Goal: Task Accomplishment & Management: Manage account settings

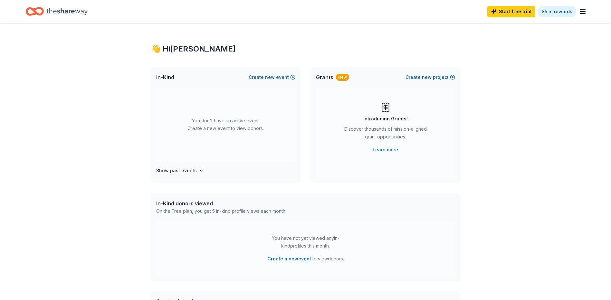
click at [584, 12] on icon "button" at bounding box center [583, 12] width 8 height 8
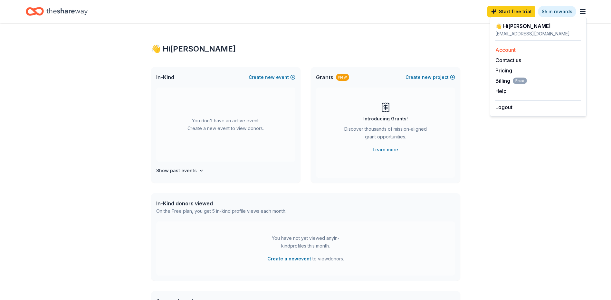
click at [503, 50] on link "Account" at bounding box center [506, 50] width 20 height 6
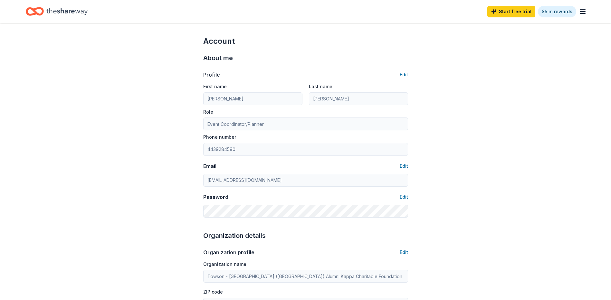
click at [58, 10] on icon "Home" at bounding box center [66, 11] width 41 height 7
click at [64, 11] on icon "Home" at bounding box center [66, 11] width 41 height 13
click at [582, 12] on line "button" at bounding box center [582, 12] width 5 height 0
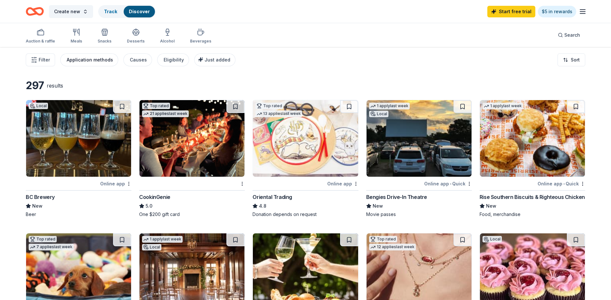
click at [78, 59] on div "Application methods" at bounding box center [90, 60] width 46 height 8
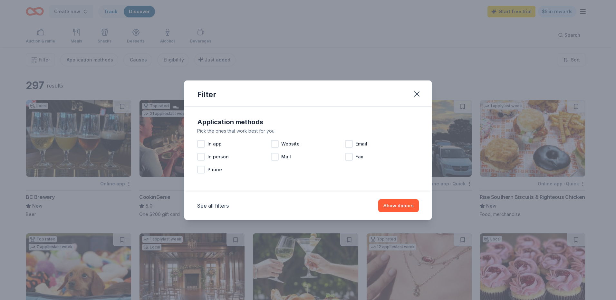
click at [374, 59] on div "Filter Application methods Pick the ones that work best for you. In app Website…" at bounding box center [308, 150] width 616 height 300
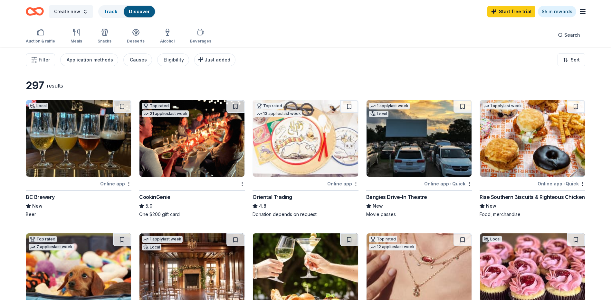
click at [585, 12] on line "button" at bounding box center [582, 12] width 5 height 0
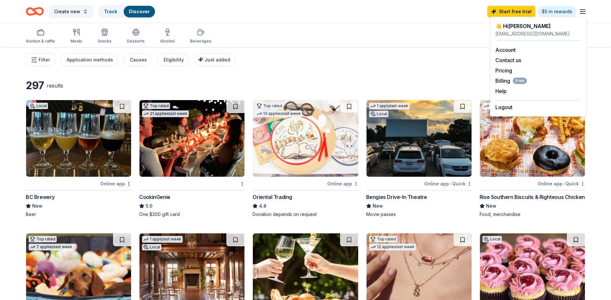
click at [421, 58] on div "Filter Application methods Causes Eligibility Just added Sort" at bounding box center [305, 60] width 611 height 26
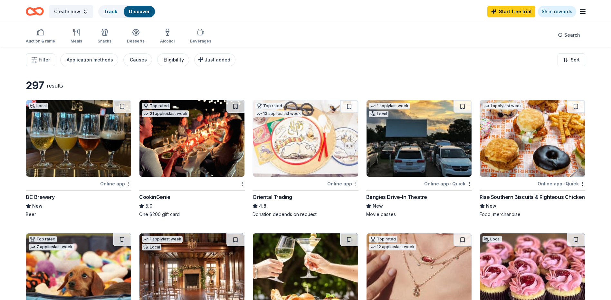
click at [164, 60] on div "Eligibility" at bounding box center [174, 60] width 20 height 8
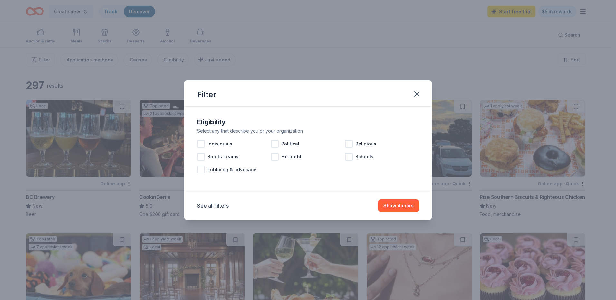
click at [314, 61] on div "Filter Eligibility Select any that describe you or your organization. Individua…" at bounding box center [308, 150] width 616 height 300
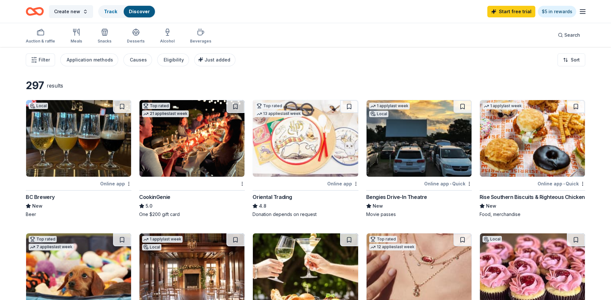
click at [584, 12] on icon "button" at bounding box center [583, 12] width 8 height 8
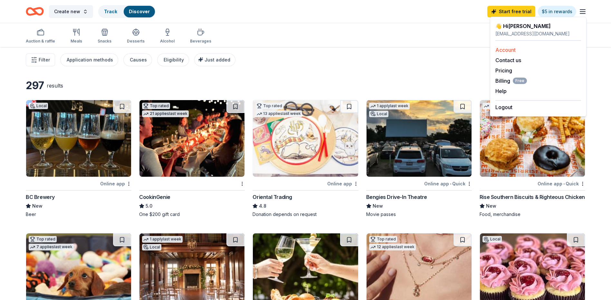
click at [511, 50] on link "Account" at bounding box center [506, 50] width 20 height 6
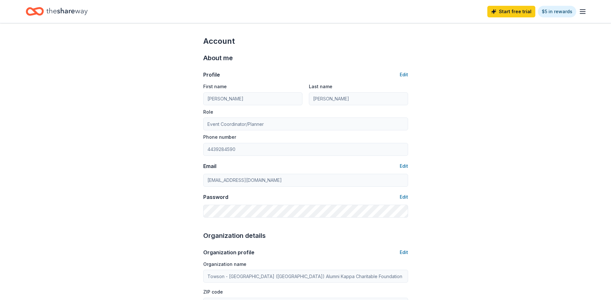
click at [65, 8] on icon "Home" at bounding box center [66, 11] width 41 height 13
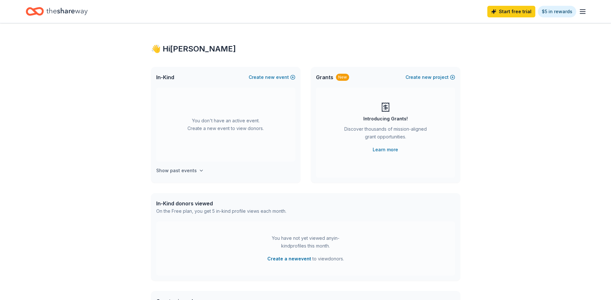
click at [166, 171] on h4 "Show past events" at bounding box center [176, 171] width 41 height 8
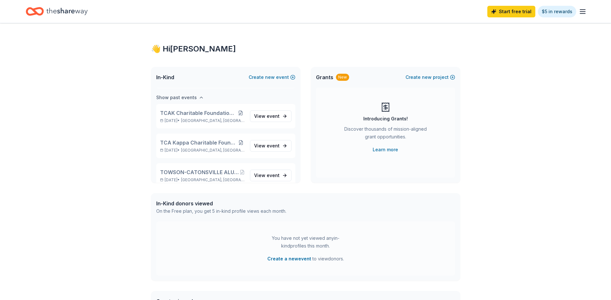
scroll to position [74, 0]
click at [267, 113] on span "event" at bounding box center [273, 114] width 13 height 5
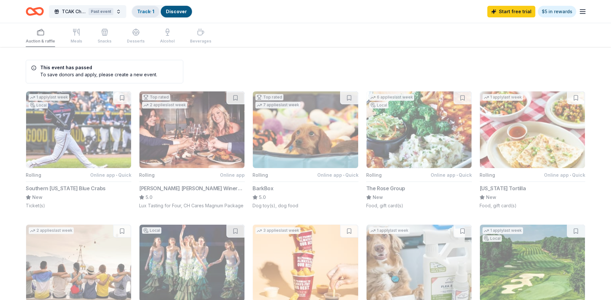
click at [142, 10] on link "Track · 1" at bounding box center [145, 11] width 17 height 5
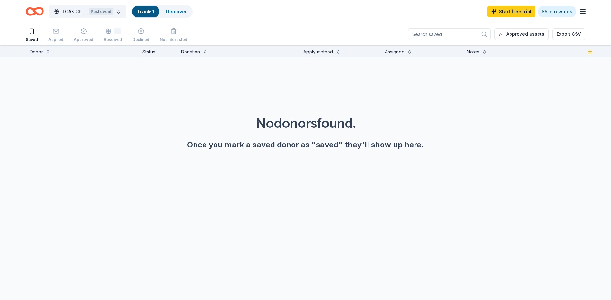
click at [53, 36] on div "Applied" at bounding box center [55, 35] width 15 height 14
click at [86, 35] on div "Approved" at bounding box center [84, 35] width 20 height 14
click at [107, 37] on div "1 Received" at bounding box center [113, 35] width 18 height 14
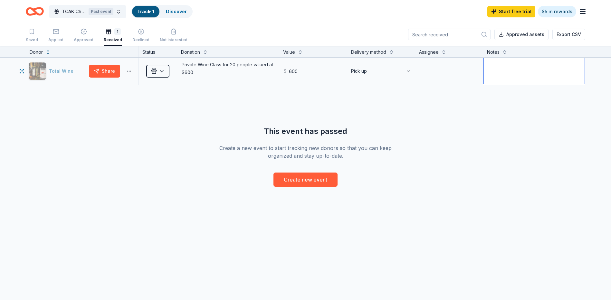
click at [509, 68] on textarea at bounding box center [534, 71] width 101 height 26
type textarea "The Donation was raffled off during the Bash Over the Bridge. Thank you to Tota…"
click at [160, 73] on html "TCAK Charitable Foundation Annual Fundraiser Past event Track · 1 Discover Star…" at bounding box center [308, 150] width 616 height 300
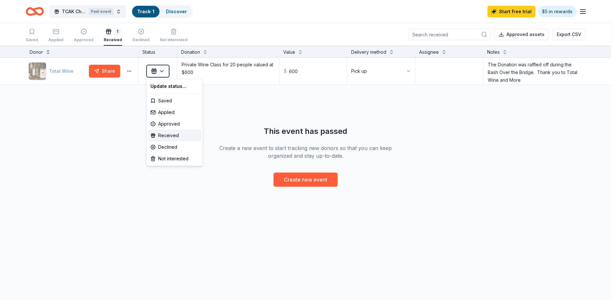
click at [113, 148] on html "TCAK Charitable Foundation Annual Fundraiser Past event Track · 1 Discover Star…" at bounding box center [308, 150] width 616 height 300
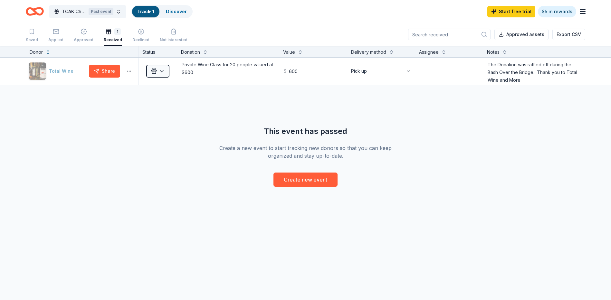
click at [541, 136] on div "Total Wine Share Received Private Wine Class for 20 people valued at $600 $ 600…" at bounding box center [305, 122] width 611 height 129
click at [437, 72] on textarea at bounding box center [449, 71] width 66 height 26
click at [81, 37] on div "Approved" at bounding box center [84, 35] width 20 height 14
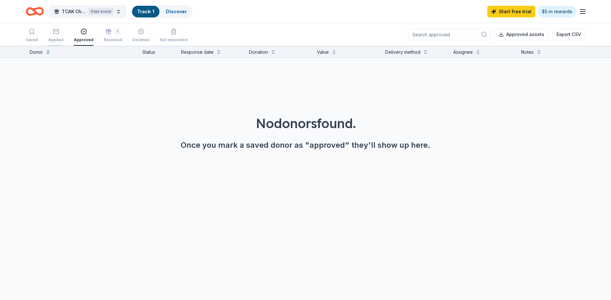
click at [52, 37] on div "Applied" at bounding box center [55, 35] width 15 height 14
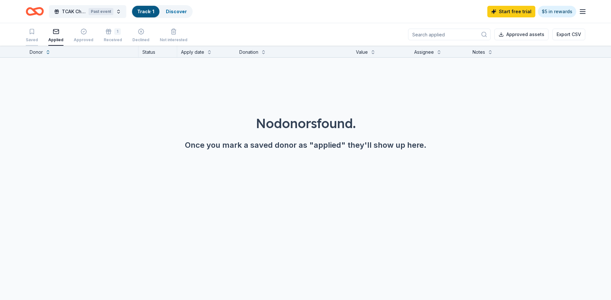
click at [32, 36] on div "Saved" at bounding box center [32, 35] width 12 height 14
click at [111, 12] on div "Past event" at bounding box center [101, 11] width 25 height 7
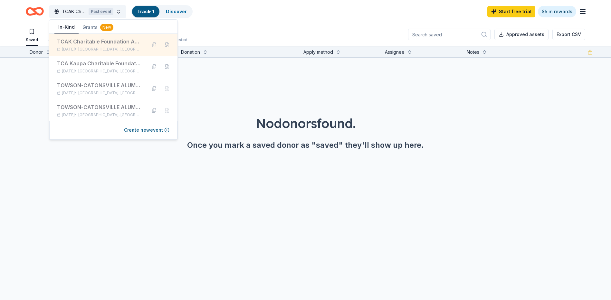
click at [103, 41] on div "TCAK Charitable Foundation Annual Fundraiser" at bounding box center [99, 42] width 84 height 8
click at [106, 64] on div "TCA Kappa Charitable Foundation's Annual Fundraiser" at bounding box center [99, 64] width 84 height 8
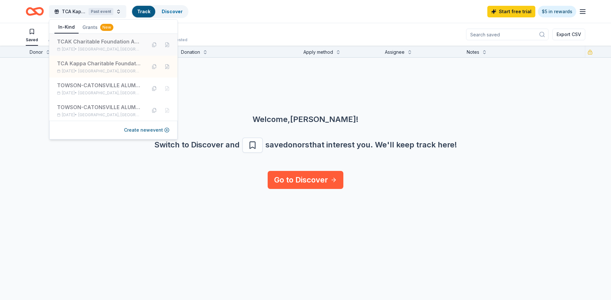
click at [102, 43] on div "TCAK Charitable Foundation Annual Fundraiser" at bounding box center [99, 42] width 84 height 8
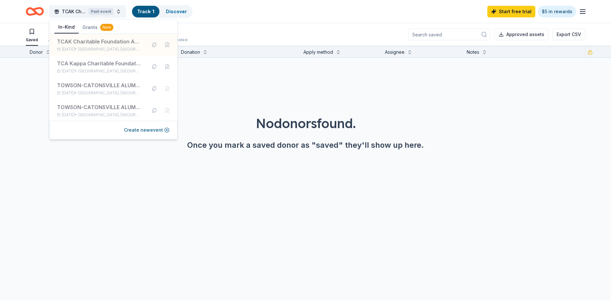
click at [236, 87] on div "No donors found. Once you mark a saved donor as "saved" they'll show up here." at bounding box center [305, 114] width 611 height 113
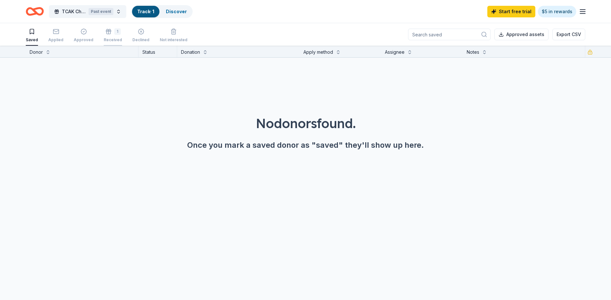
click at [105, 35] on div "1 Received" at bounding box center [113, 35] width 18 height 14
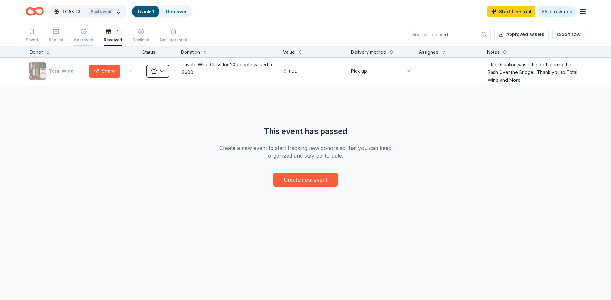
click at [81, 35] on div "Approved" at bounding box center [84, 35] width 20 height 14
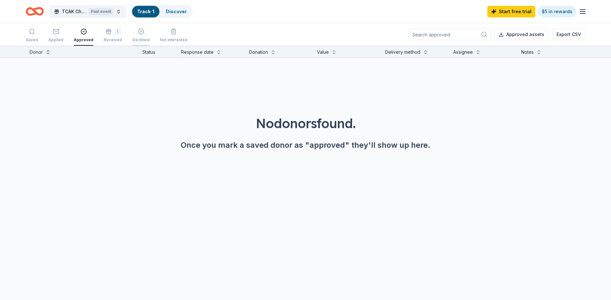
click at [134, 39] on div "Declined" at bounding box center [140, 39] width 17 height 5
click at [528, 82] on div "No donors found. Once you mark a saved donor as "declined" they'll show up here." at bounding box center [305, 114] width 611 height 113
click at [31, 32] on icon "button" at bounding box center [32, 31] width 6 height 6
click at [149, 9] on link "Track · 1" at bounding box center [145, 11] width 17 height 5
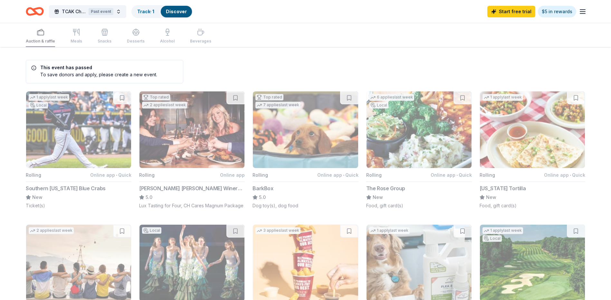
click at [583, 13] on icon "button" at bounding box center [583, 12] width 8 height 8
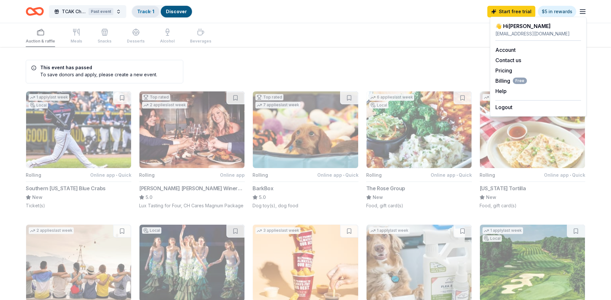
click at [147, 12] on link "Track · 1" at bounding box center [145, 11] width 17 height 5
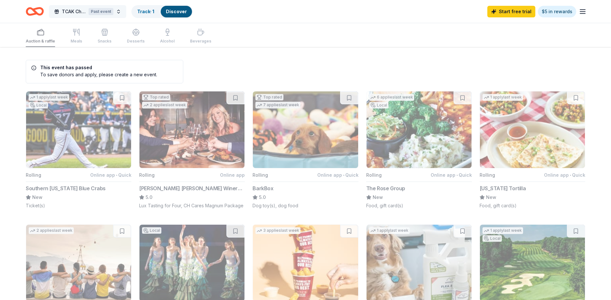
scroll to position [0, 0]
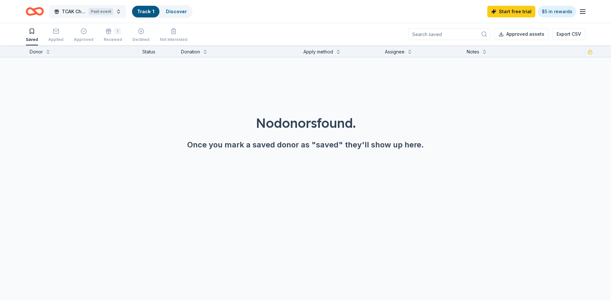
click at [99, 11] on div "Past event" at bounding box center [101, 11] width 25 height 7
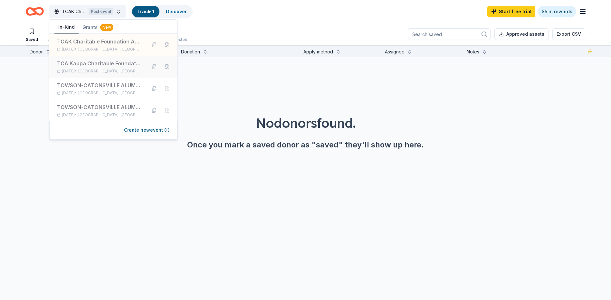
click at [93, 63] on div "TCA Kappa Charitable Foundation's Annual Fundraiser" at bounding box center [99, 64] width 84 height 8
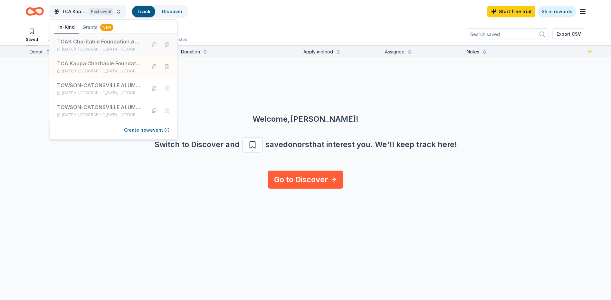
click at [92, 48] on div "[DATE] • [GEOGRAPHIC_DATA], [GEOGRAPHIC_DATA]" at bounding box center [99, 49] width 84 height 5
